Goal: Transaction & Acquisition: Purchase product/service

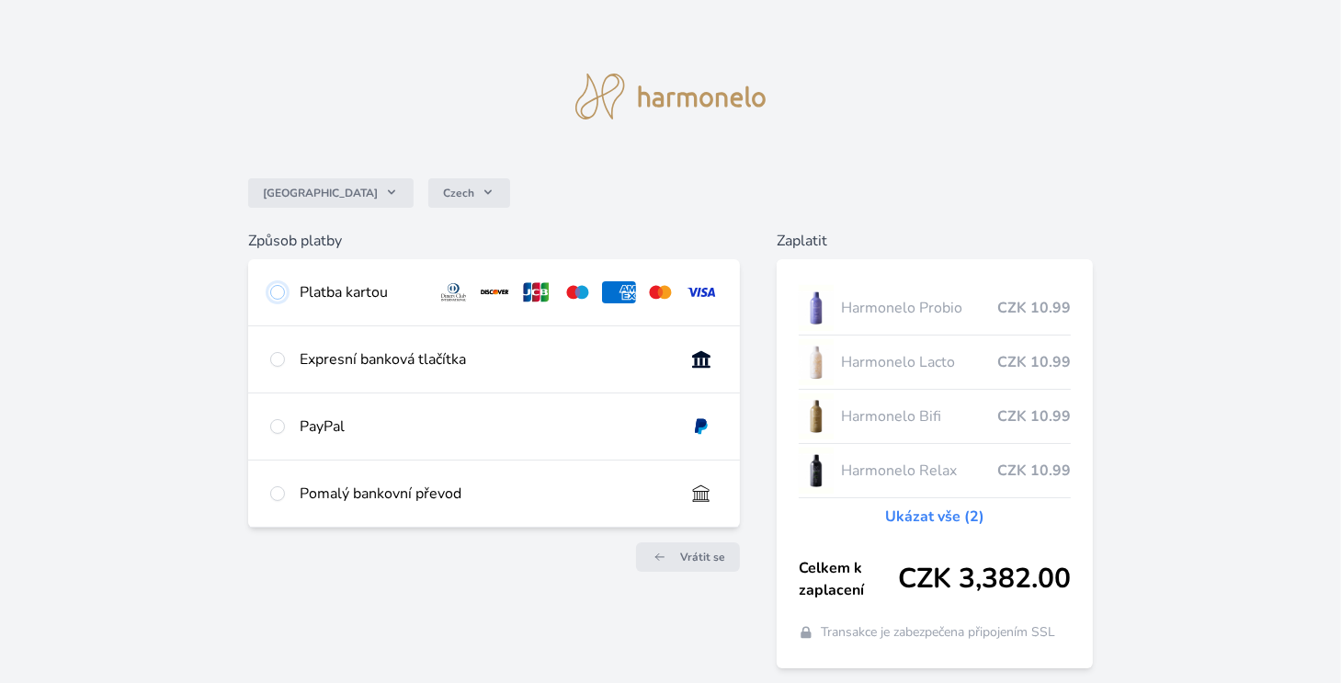
click at [279, 293] on input "radio" at bounding box center [277, 292] width 15 height 15
radio input "true"
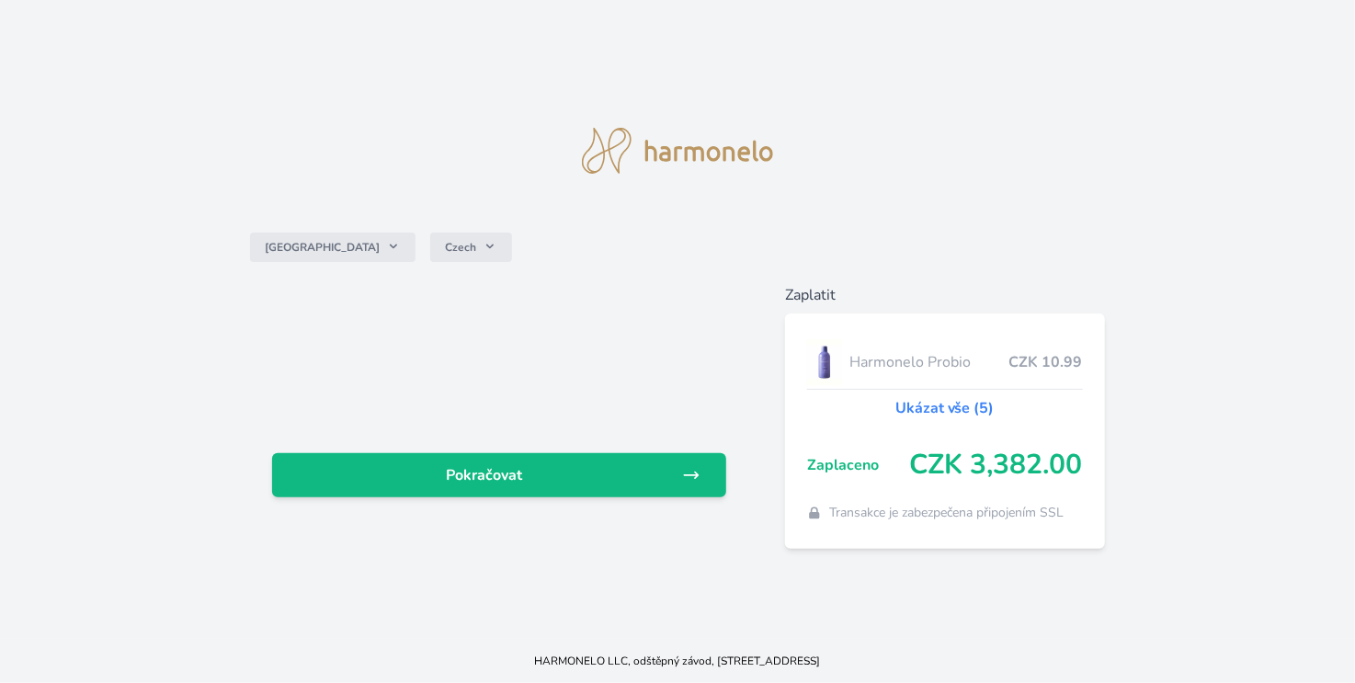
click at [1150, 223] on div "Česko Czech Pokračovat Zaplatit Harmonelo Probio CZK 10.99 Ukázat vše (5) Zapla…" at bounding box center [677, 319] width 1355 height 639
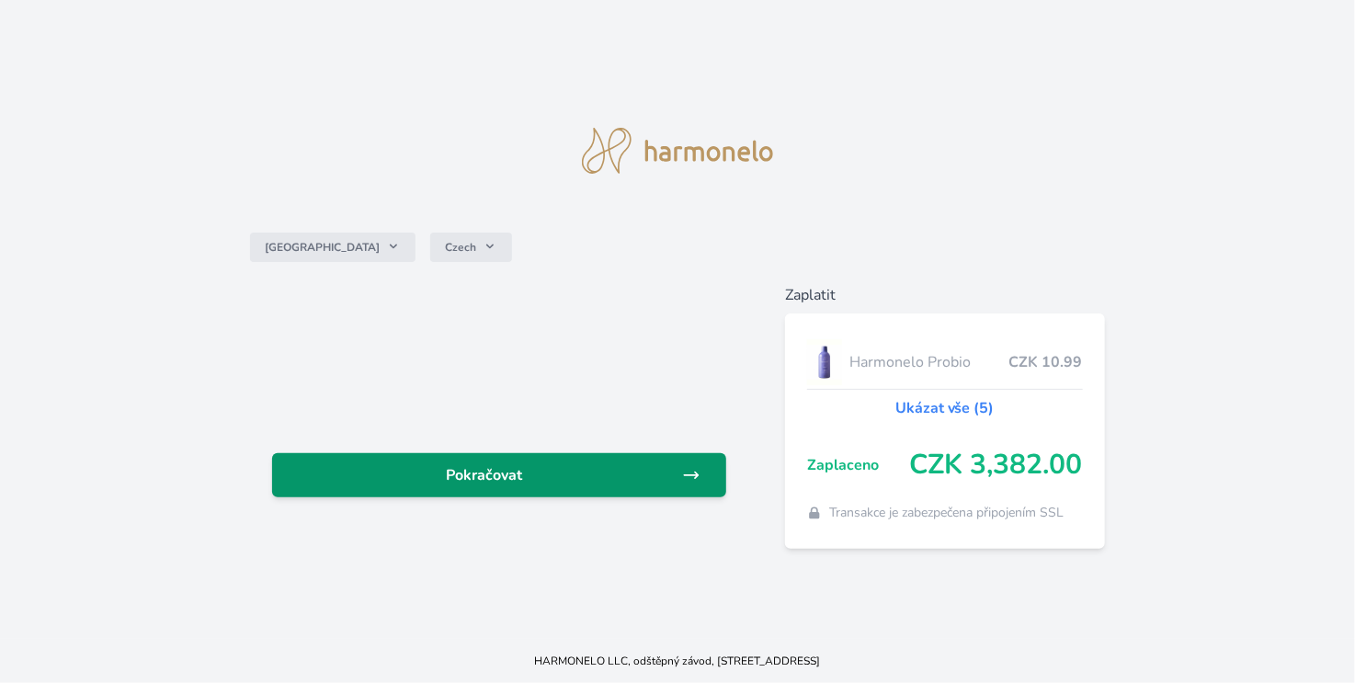
click at [507, 471] on span "Pokračovat" at bounding box center [484, 475] width 395 height 22
